Goal: Information Seeking & Learning: Check status

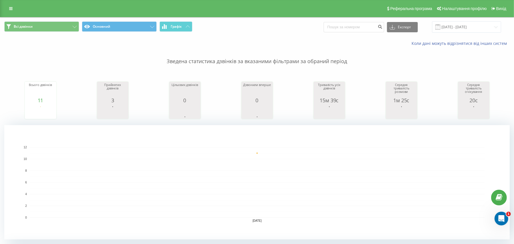
click at [199, 36] on div "Всі дзвінки Основний Графік Експорт .csv .xls .xlsx 22.08.2025 - 22.08.2025" at bounding box center [256, 26] width 513 height 19
click at [355, 26] on input at bounding box center [353, 27] width 60 height 10
paste input "+380971929279"
click at [337, 28] on input "+380971929279" at bounding box center [353, 27] width 60 height 10
click at [337, 28] on input "+80971929279" at bounding box center [353, 27] width 60 height 10
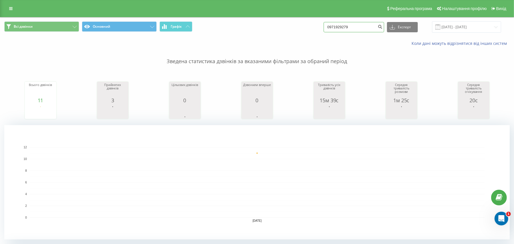
type input "0971929279"
click at [461, 26] on input "22.08.2025 - 22.08.2025" at bounding box center [466, 26] width 69 height 11
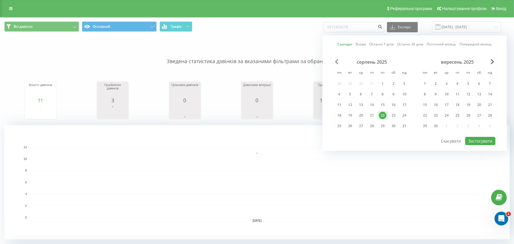
click at [336, 60] on span "Previous Month" at bounding box center [336, 61] width 3 height 5
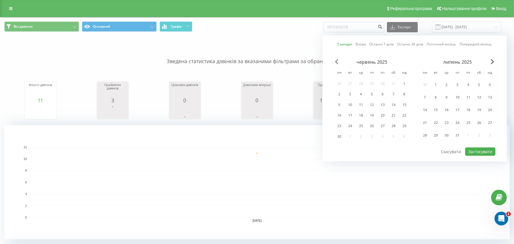
click at [336, 60] on span "Previous Month" at bounding box center [336, 61] width 3 height 5
click at [336, 61] on span "Previous Month" at bounding box center [336, 61] width 3 height 5
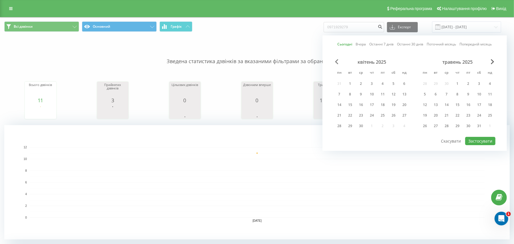
click at [338, 63] on span "Previous Month" at bounding box center [336, 61] width 3 height 5
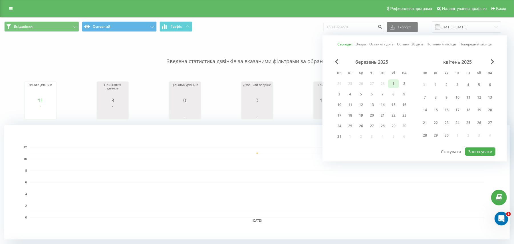
click at [392, 81] on div "1" at bounding box center [393, 83] width 7 height 7
click at [493, 62] on span "Next Month" at bounding box center [491, 61] width 3 height 5
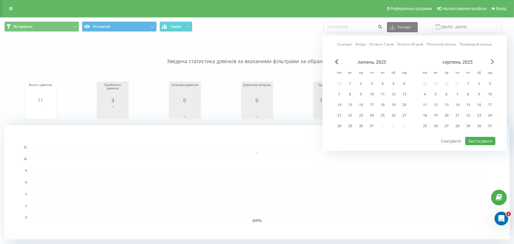
click at [493, 62] on span "Next Month" at bounding box center [491, 61] width 3 height 5
click at [338, 58] on div "Сьогодні Вчора Останні 7 днів Останні 30 днів Поточний місяць Попередній місяць…" at bounding box center [414, 92] width 184 height 115
click at [336, 59] on span "Previous Month" at bounding box center [336, 61] width 3 height 5
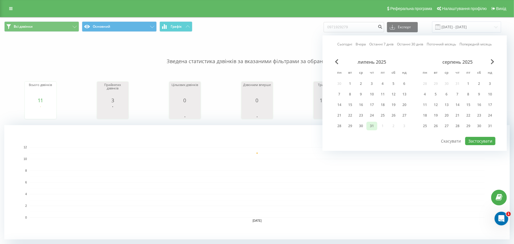
click at [369, 122] on div "31" at bounding box center [371, 125] width 7 height 7
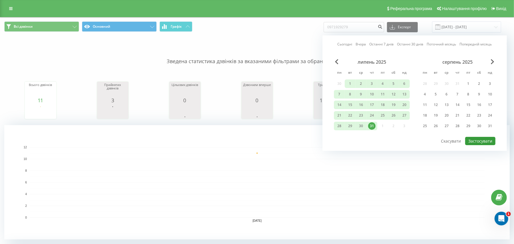
click at [468, 137] on button "Застосувати" at bounding box center [480, 141] width 30 height 8
type input "01.03.2025 - 31.07.2025"
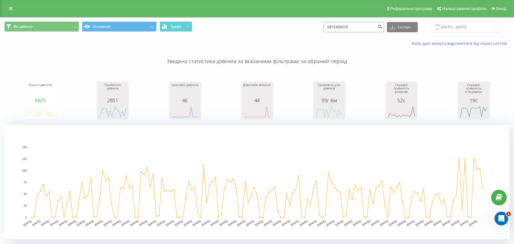
click at [369, 22] on input "0971929279" at bounding box center [353, 27] width 60 height 10
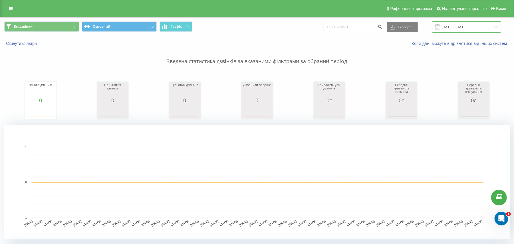
click at [446, 30] on input "22.05.2025 - 22.08.2025" at bounding box center [466, 26] width 69 height 11
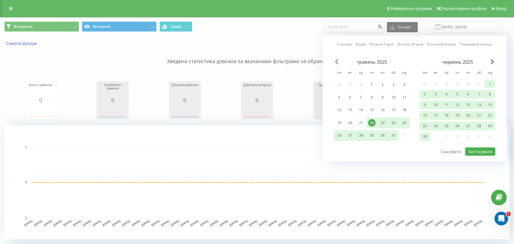
click at [336, 63] on div "травень 2025 пн вт ср чт пт сб нд 28 29 30 1 2 3 4 5 6 7 8 9 10 11 12 13 14 15 …" at bounding box center [414, 103] width 161 height 88
click at [336, 63] on span "Previous Month" at bounding box center [336, 61] width 3 height 5
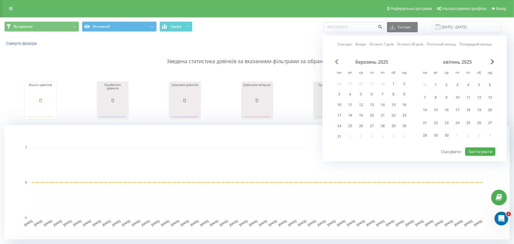
click at [336, 63] on span "Previous Month" at bounding box center [336, 61] width 3 height 5
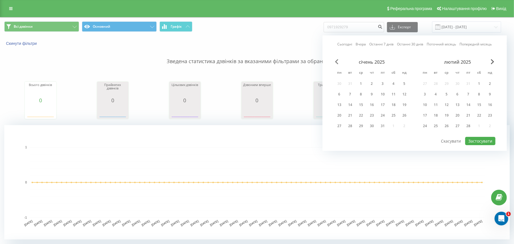
click at [336, 63] on span "Previous Month" at bounding box center [336, 61] width 3 height 5
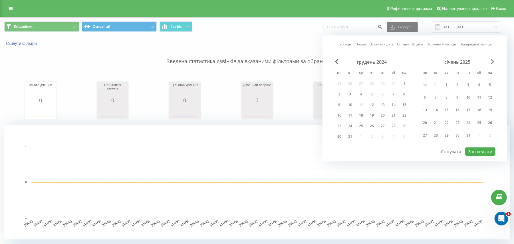
click at [493, 61] on span "Next Month" at bounding box center [491, 61] width 3 height 5
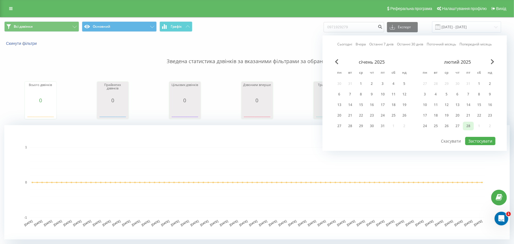
click at [470, 122] on div "28" at bounding box center [467, 125] width 7 height 7
click at [492, 63] on span "Next Month" at bounding box center [491, 61] width 3 height 5
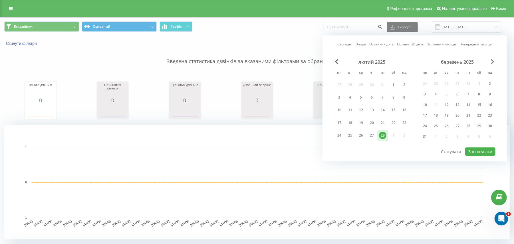
click at [492, 63] on span "Next Month" at bounding box center [491, 61] width 3 height 5
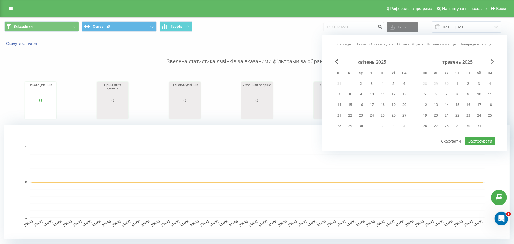
click at [492, 63] on span "Next Month" at bounding box center [491, 61] width 3 height 5
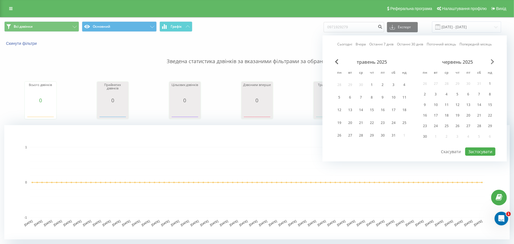
click at [492, 63] on span "Next Month" at bounding box center [491, 61] width 3 height 5
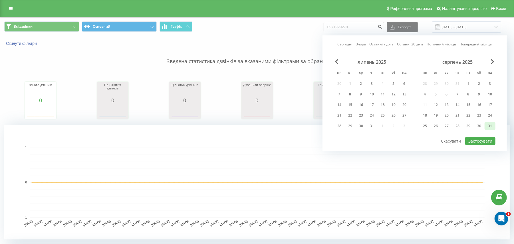
click at [488, 126] on div "31" at bounding box center [489, 125] width 7 height 7
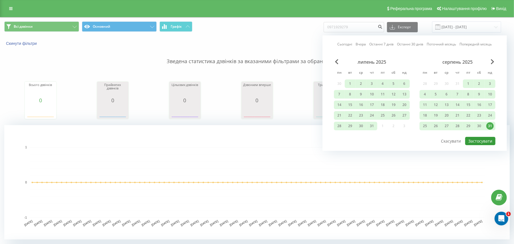
click at [479, 140] on button "Застосувати" at bounding box center [480, 141] width 30 height 8
type input "28.02.2025 - 31.08.2025"
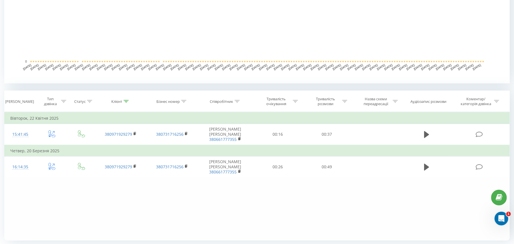
scroll to position [157, 0]
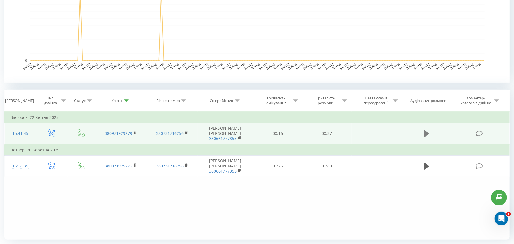
click at [427, 134] on icon at bounding box center [426, 133] width 5 height 7
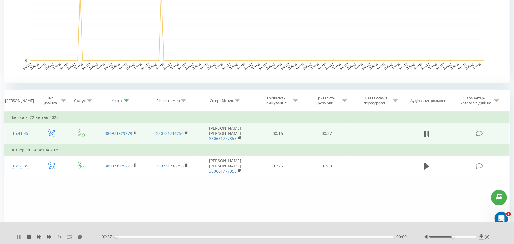
click at [19, 237] on icon at bounding box center [19, 236] width 1 height 5
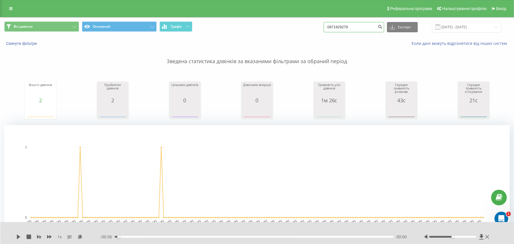
drag, startPoint x: 360, startPoint y: 29, endPoint x: 307, endPoint y: 17, distance: 54.2
click at [307, 17] on div "Реферальна програма Налаштування профілю Вихід Всі дзвінки Основний Графік 0971…" at bounding box center [257, 208] width 514 height 417
paste input "+380674030371"
click at [338, 27] on input "+380674030371" at bounding box center [353, 27] width 60 height 10
type input "0674030371"
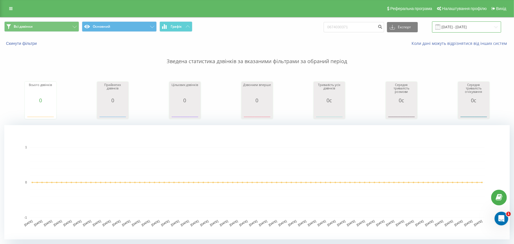
click at [445, 23] on input "22.05.2025 - 22.08.2025" at bounding box center [466, 26] width 69 height 11
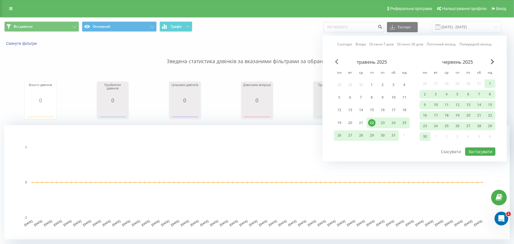
click at [336, 63] on span "Previous Month" at bounding box center [336, 61] width 3 height 5
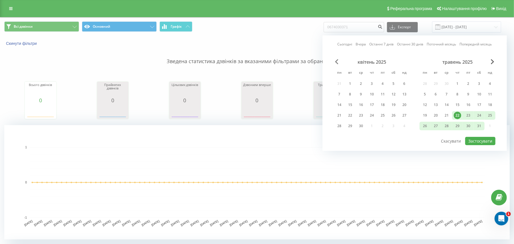
click at [336, 63] on span "Previous Month" at bounding box center [336, 61] width 3 height 5
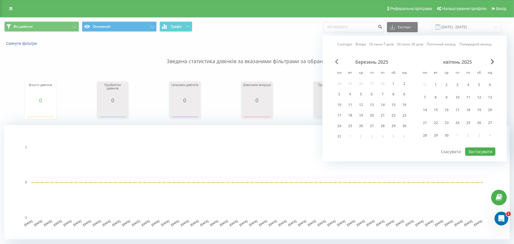
click at [336, 63] on span "Previous Month" at bounding box center [336, 61] width 3 height 5
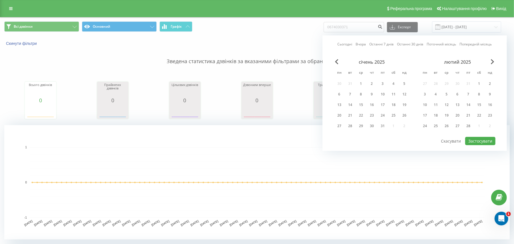
click at [334, 60] on div "Сьогодні Вчора Останні 7 днів Останні 30 днів Поточний місяць Попередній місяць…" at bounding box center [414, 92] width 184 height 115
click at [334, 60] on div "січень 2025" at bounding box center [372, 62] width 76 height 6
click at [381, 122] on div "31" at bounding box center [382, 125] width 7 height 7
click at [493, 60] on span "Next Month" at bounding box center [491, 61] width 3 height 5
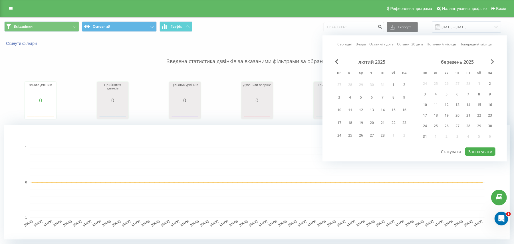
click at [493, 60] on span "Next Month" at bounding box center [491, 61] width 3 height 5
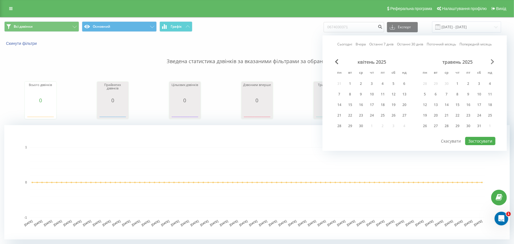
click at [493, 60] on span "Next Month" at bounding box center [491, 61] width 3 height 5
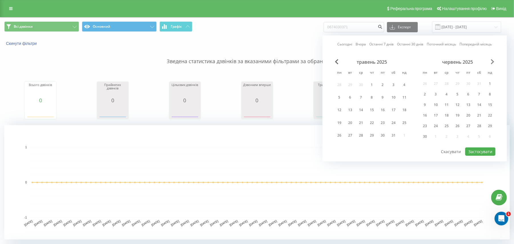
click at [493, 60] on span "Next Month" at bounding box center [491, 61] width 3 height 5
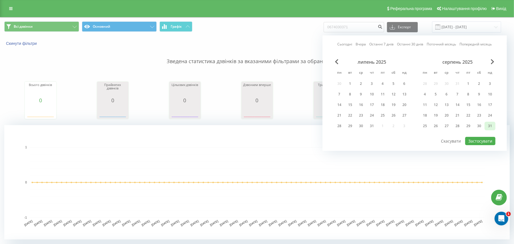
click at [492, 127] on div "31" at bounding box center [489, 125] width 7 height 7
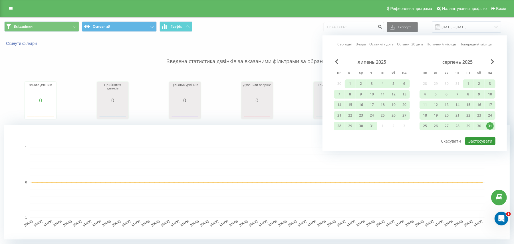
click at [480, 137] on button "Застосувати" at bounding box center [480, 141] width 30 height 8
type input "31.01.2025 - 31.08.2025"
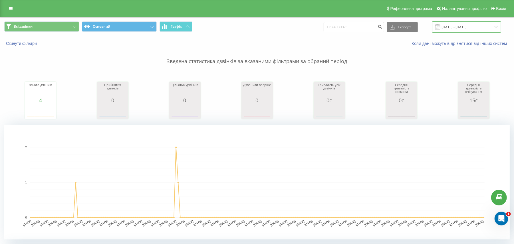
click at [450, 24] on input "31.01.2025 - 31.08.2025" at bounding box center [466, 26] width 69 height 11
click at [279, 51] on p "Зведена статистика дзвінків за вказаними фільтрами за обраний період" at bounding box center [256, 55] width 505 height 19
click at [14, 9] on link at bounding box center [11, 9] width 10 height 8
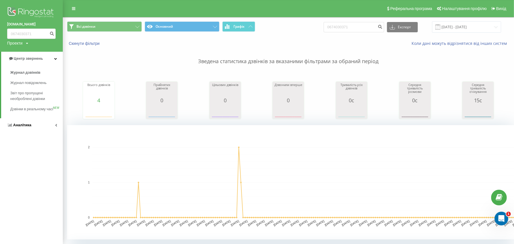
click at [35, 129] on link "Аналiтика" at bounding box center [31, 125] width 63 height 14
click at [17, 96] on link "Співробітники у реальному часі NEW" at bounding box center [36, 89] width 52 height 16
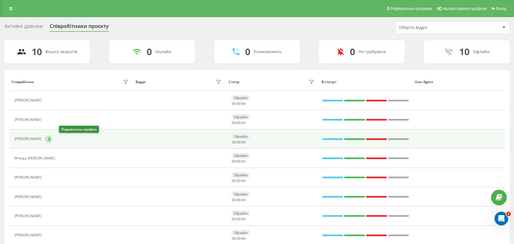
click at [51, 138] on icon at bounding box center [48, 139] width 5 height 5
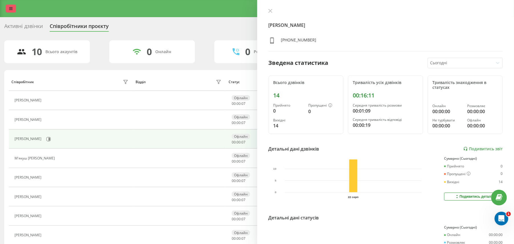
click at [11, 7] on icon at bounding box center [10, 9] width 3 height 4
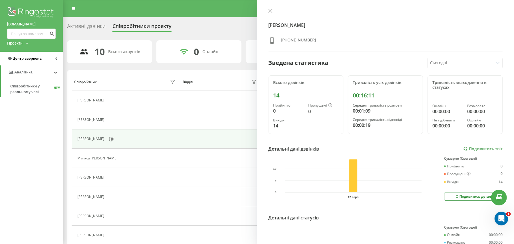
click at [29, 57] on span "Центр звернень" at bounding box center [27, 58] width 29 height 4
click at [22, 70] on span "Журнал дзвінків" at bounding box center [25, 73] width 30 height 6
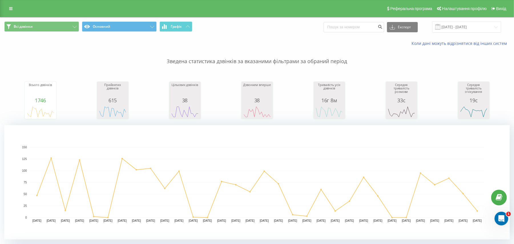
click at [9, 13] on div "Реферальна програма Налаштування профілю Вихід" at bounding box center [257, 8] width 514 height 17
click at [10, 11] on div "Реферальна програма Налаштування профілю Вихід" at bounding box center [257, 8] width 514 height 17
click at [10, 11] on icon at bounding box center [10, 9] width 3 height 4
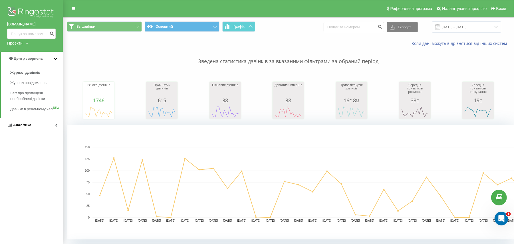
click at [22, 132] on link "Аналiтика" at bounding box center [31, 125] width 63 height 14
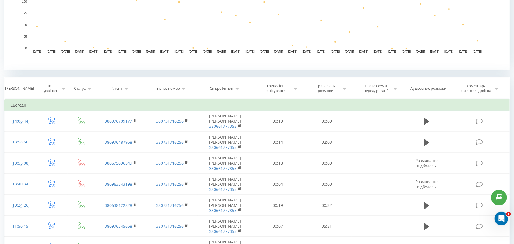
scroll to position [172, 0]
